Goal: Navigation & Orientation: Find specific page/section

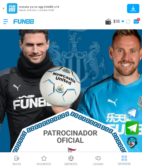
click at [3, 9] on button at bounding box center [3, 8] width 7 height 7
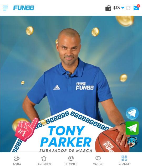
click at [98, 159] on img at bounding box center [98, 158] width 6 height 6
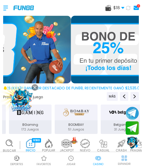
click at [19, 160] on img at bounding box center [17, 158] width 6 height 6
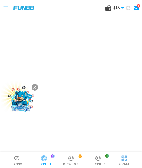
click at [74, 157] on div at bounding box center [71, 159] width 8 height 8
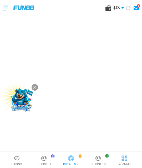
click at [102, 157] on div "Deportes 3" at bounding box center [98, 161] width 27 height 12
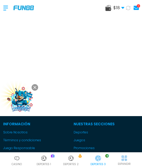
scroll to position [52, 0]
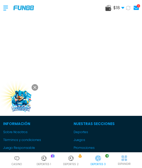
click at [73, 159] on img at bounding box center [71, 158] width 6 height 6
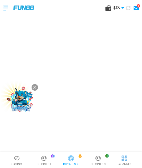
click at [49, 156] on img at bounding box center [52, 156] width 7 height 7
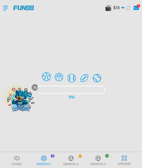
click at [18, 159] on div at bounding box center [71, 84] width 142 height 168
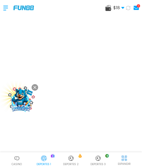
click at [18, 159] on img at bounding box center [17, 158] width 6 height 6
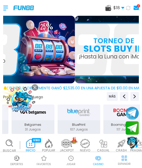
click at [18, 159] on img at bounding box center [17, 158] width 6 height 6
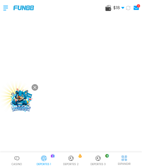
click at [72, 159] on img at bounding box center [71, 158] width 6 height 6
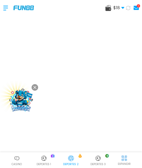
click at [16, 157] on img at bounding box center [17, 158] width 6 height 6
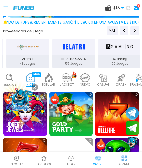
scroll to position [65, 0]
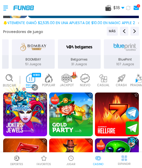
click at [35, 87] on use at bounding box center [34, 87] width 3 height 3
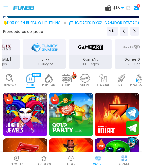
click at [19, 160] on img at bounding box center [17, 158] width 6 height 6
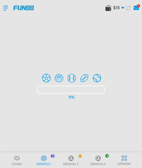
click at [73, 159] on div at bounding box center [71, 84] width 142 height 168
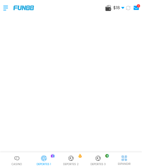
click at [73, 159] on img at bounding box center [71, 158] width 6 height 6
click at [99, 155] on img at bounding box center [98, 158] width 6 height 6
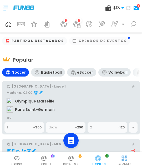
click at [71, 159] on img at bounding box center [71, 158] width 6 height 6
